Goal: Task Accomplishment & Management: Use online tool/utility

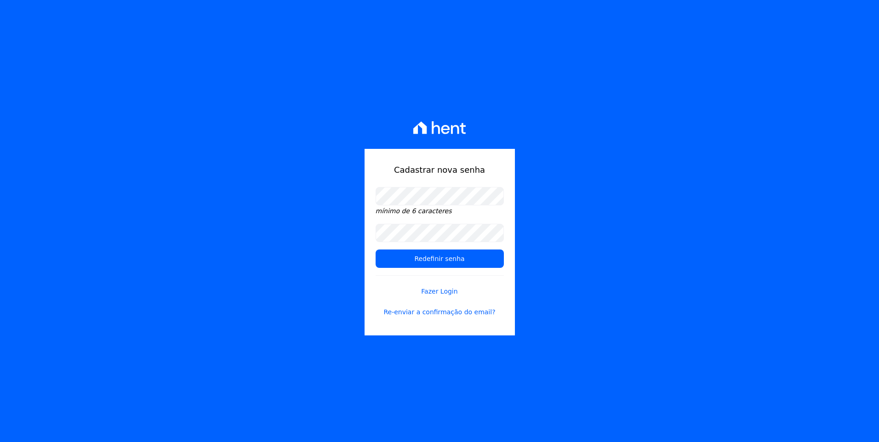
click at [363, 190] on div "Cadastrar nova senha mínimo de 6 caracteres Redefinir senha Fazer Login Re-envi…" at bounding box center [439, 221] width 879 height 442
click at [318, 186] on div "Cadastrar nova senha mínimo de 6 caracteres Redefinir senha Fazer Login Re-envi…" at bounding box center [439, 221] width 879 height 442
click at [716, 256] on div "Cadastrar nova senha mínimo de 6 caracteres Redefinir senha Fazer Login Re-envi…" at bounding box center [439, 221] width 879 height 442
click at [432, 259] on input "Redefinir senha" at bounding box center [439, 259] width 128 height 18
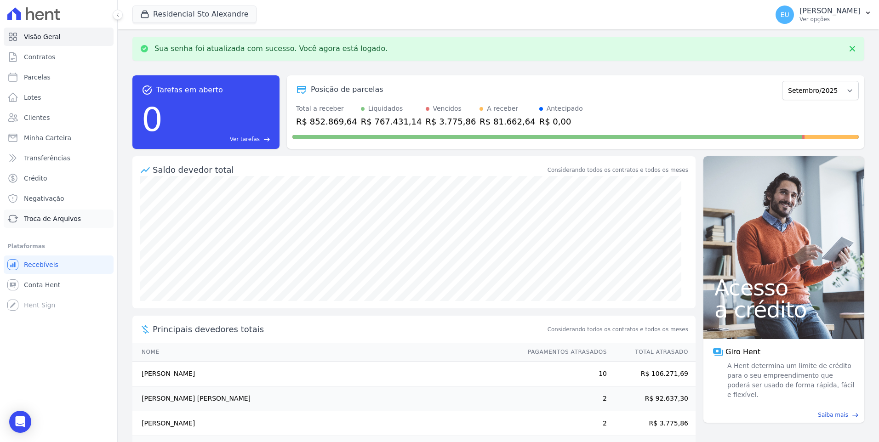
click at [46, 219] on span "Troca de Arquivos" at bounding box center [52, 218] width 57 height 9
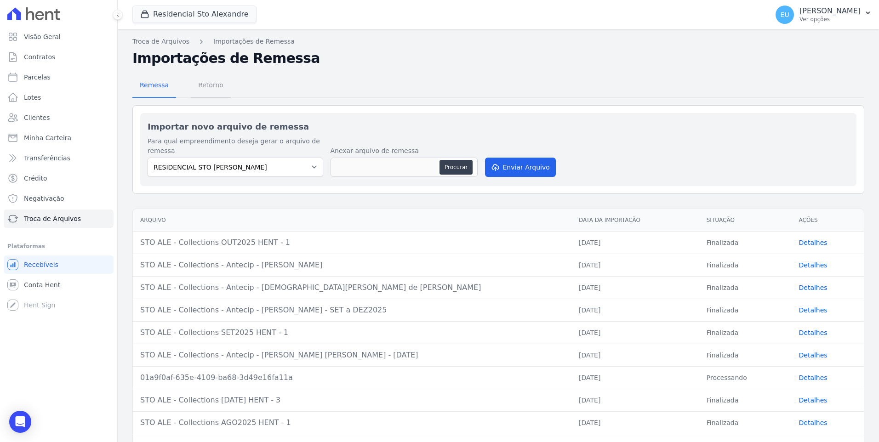
click at [205, 85] on span "Retorno" at bounding box center [211, 85] width 36 height 18
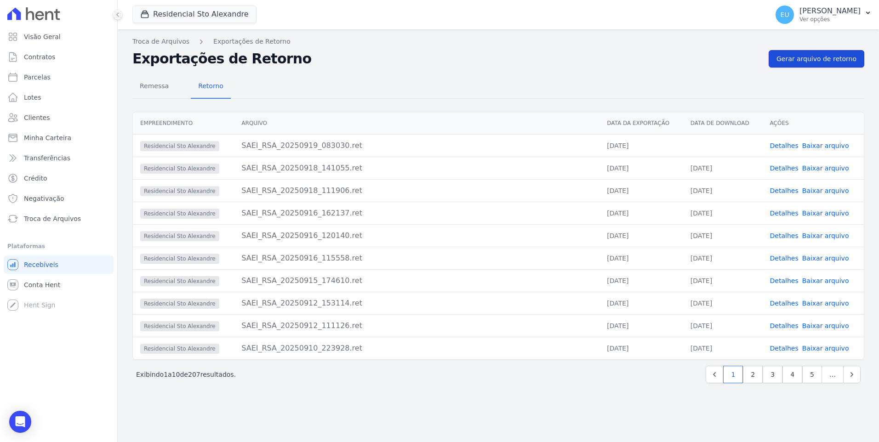
click at [809, 56] on span "Gerar arquivo de retorno" at bounding box center [816, 58] width 80 height 9
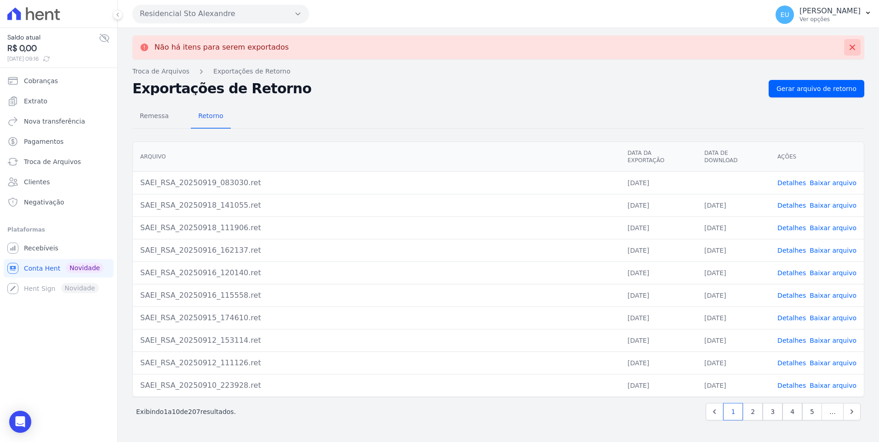
click at [852, 47] on icon at bounding box center [852, 48] width 6 height 6
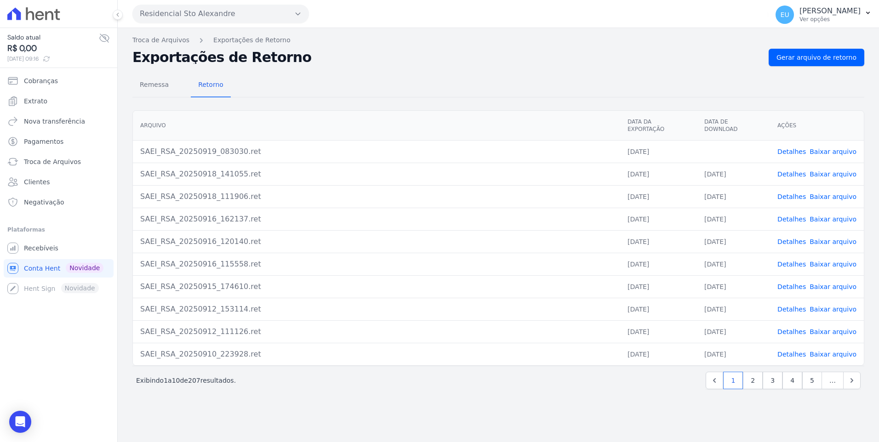
click at [794, 148] on link "Detalhes" at bounding box center [791, 151] width 28 height 7
